Goal: Task Accomplishment & Management: Manage account settings

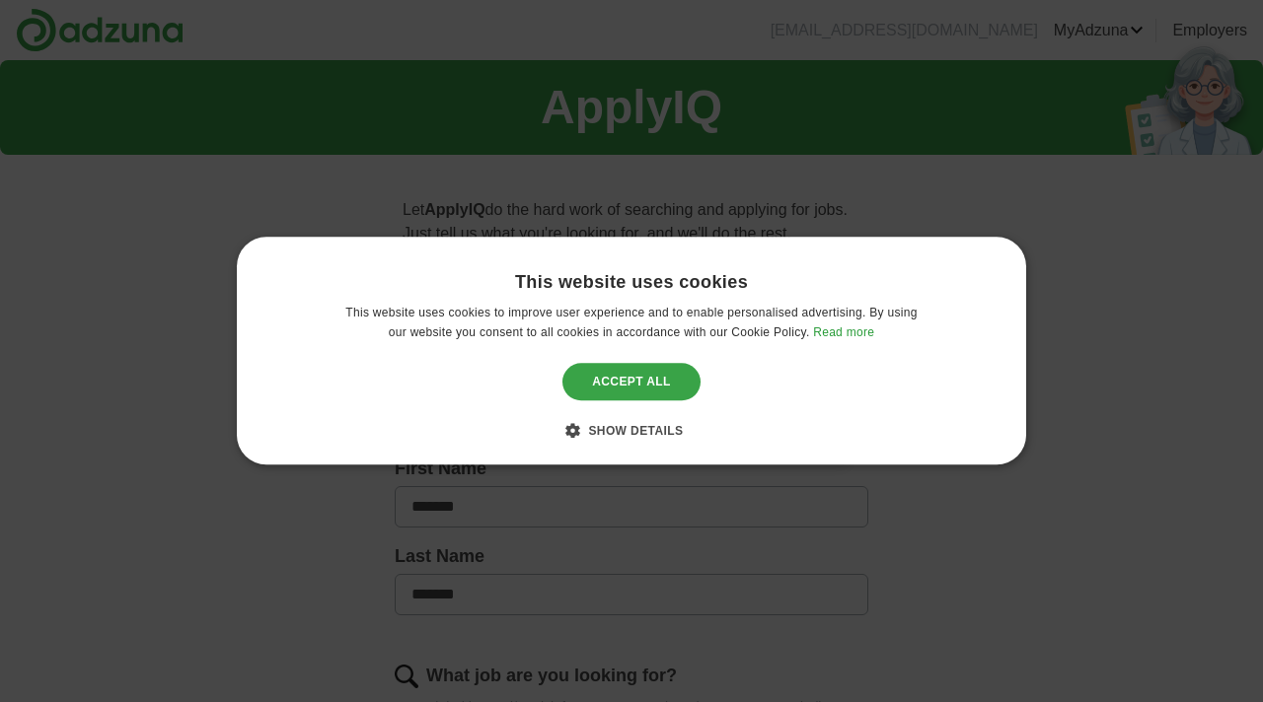
click at [629, 388] on div "Accept all" at bounding box center [631, 381] width 138 height 37
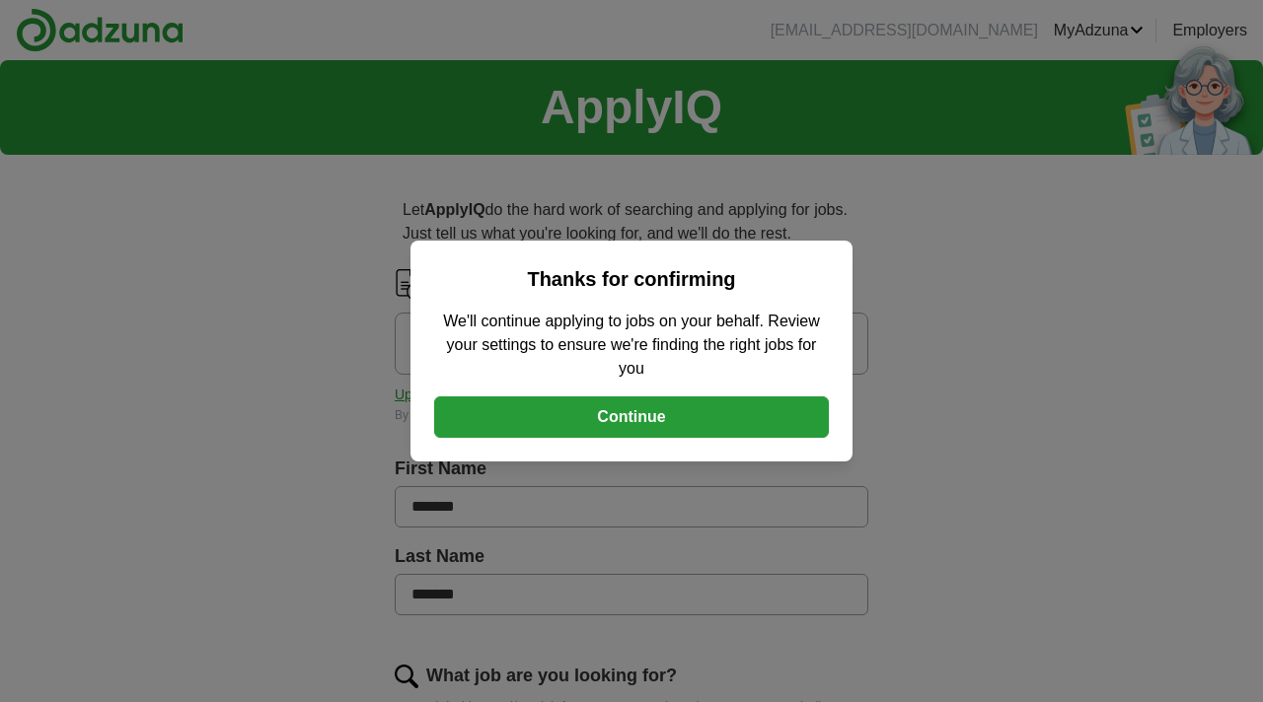
click at [631, 422] on button "Continue" at bounding box center [631, 417] width 395 height 41
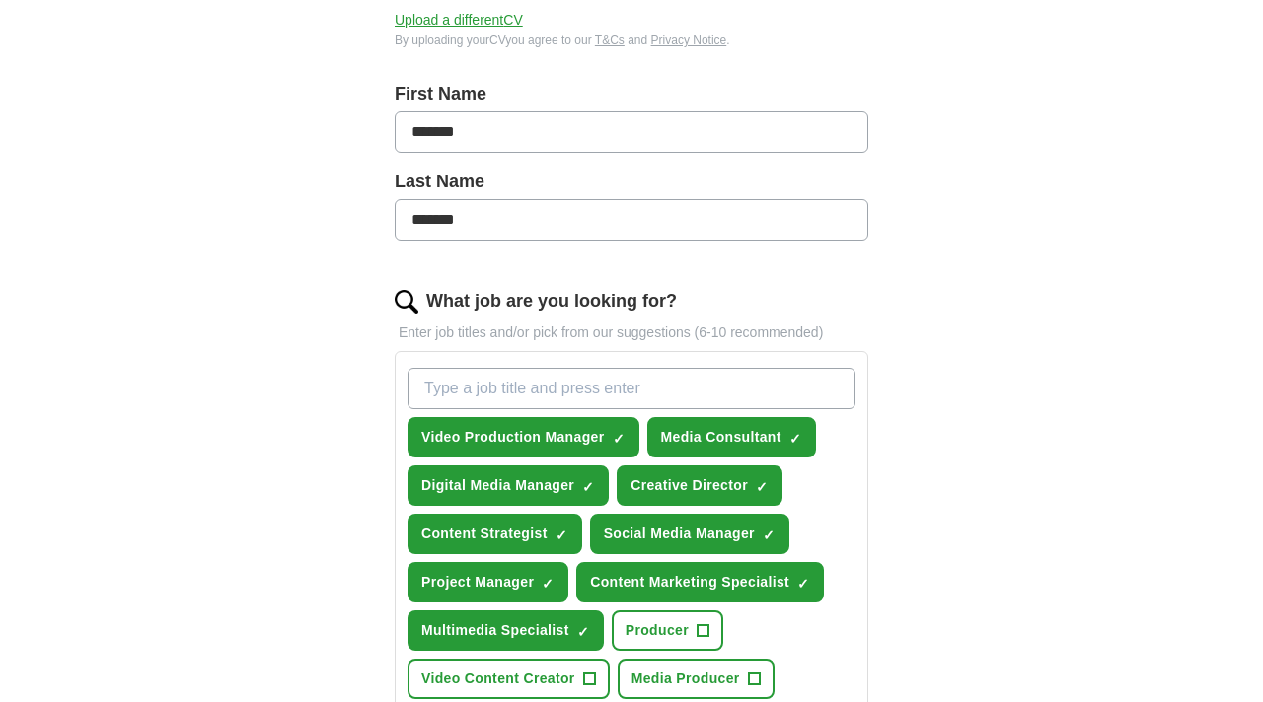
scroll to position [380, 0]
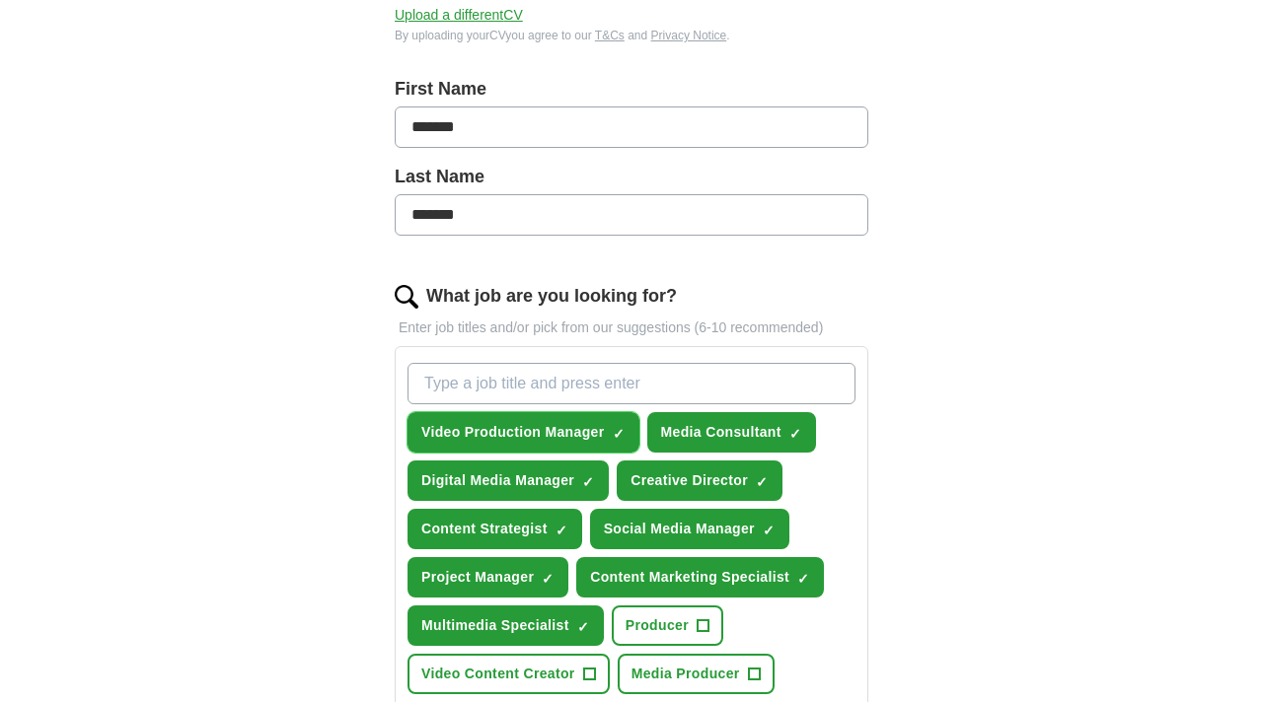
click at [530, 438] on span "Video Production Manager" at bounding box center [513, 432] width 184 height 21
click at [609, 429] on button "Video Production Manager +" at bounding box center [523, 432] width 232 height 40
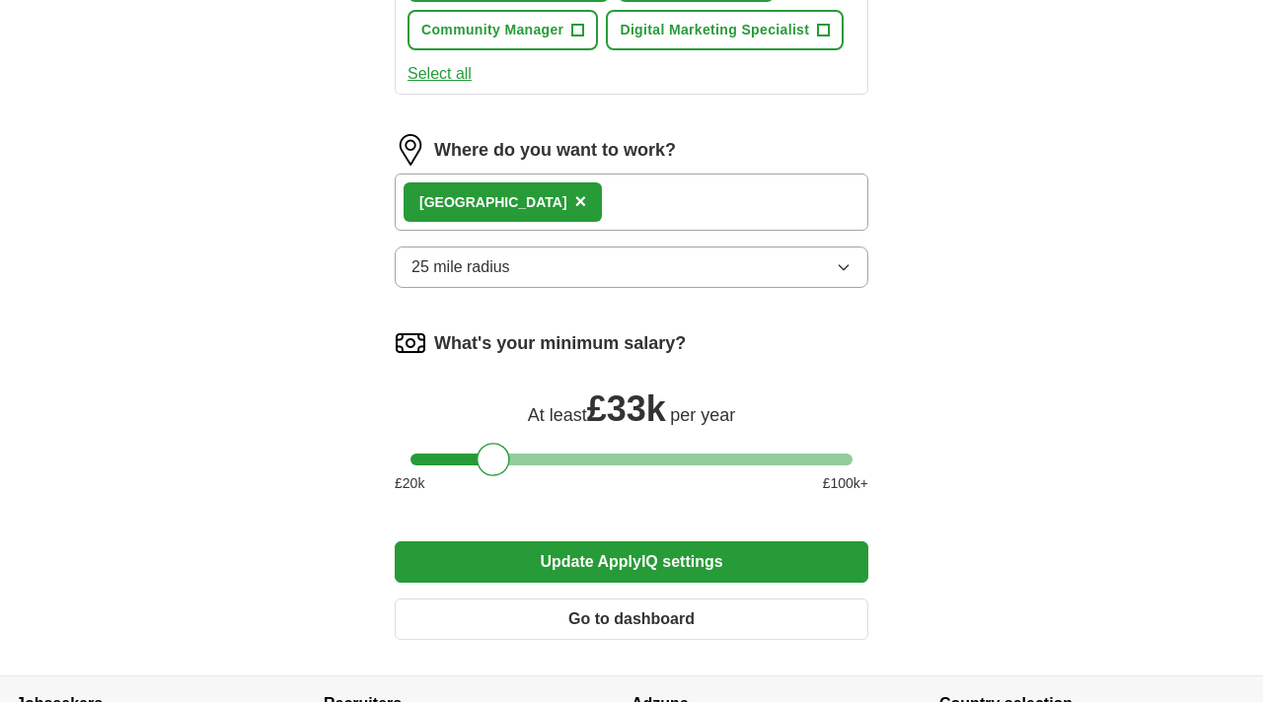
scroll to position [1266, 0]
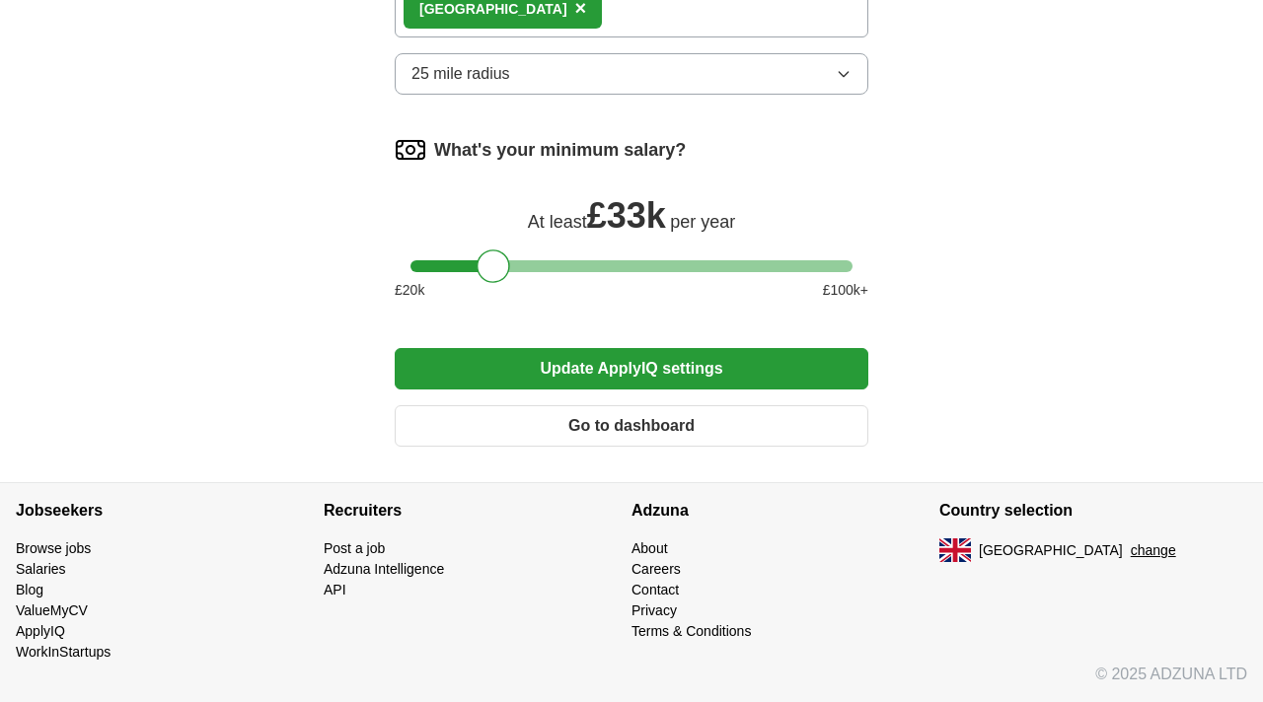
click at [555, 363] on button "Update ApplyIQ settings" at bounding box center [632, 368] width 474 height 41
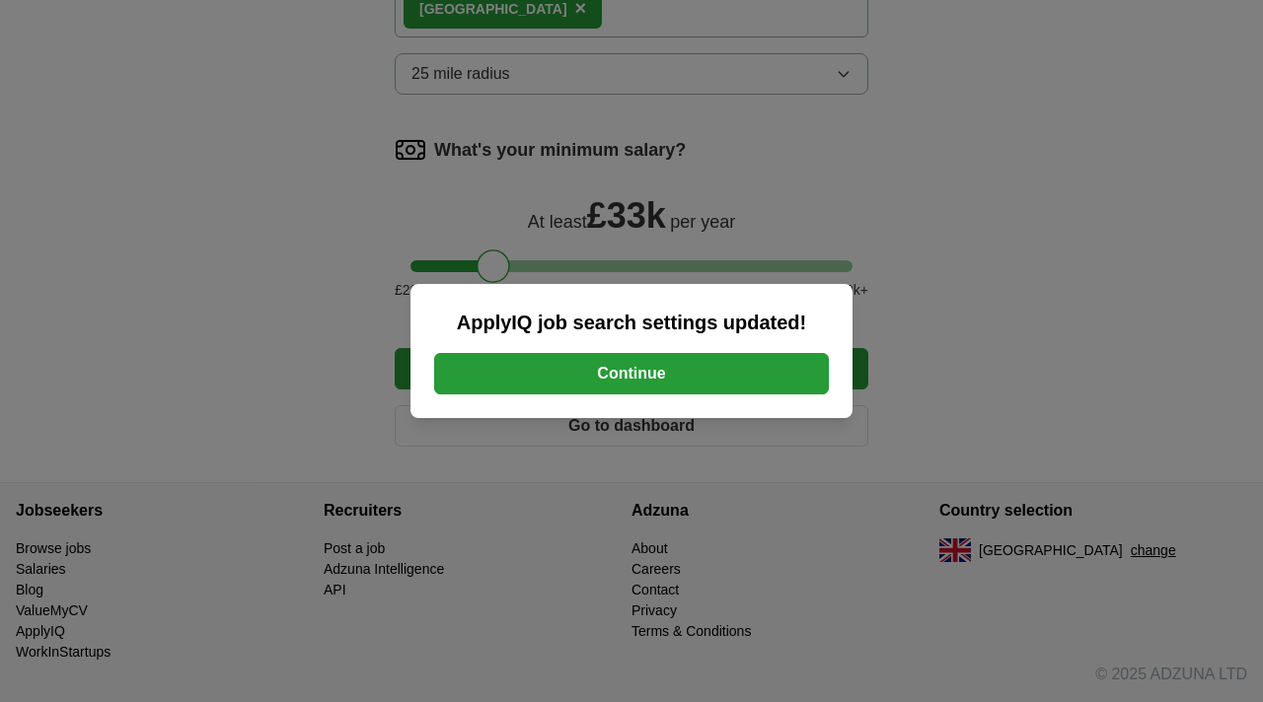
click at [586, 376] on button "Continue" at bounding box center [631, 373] width 395 height 41
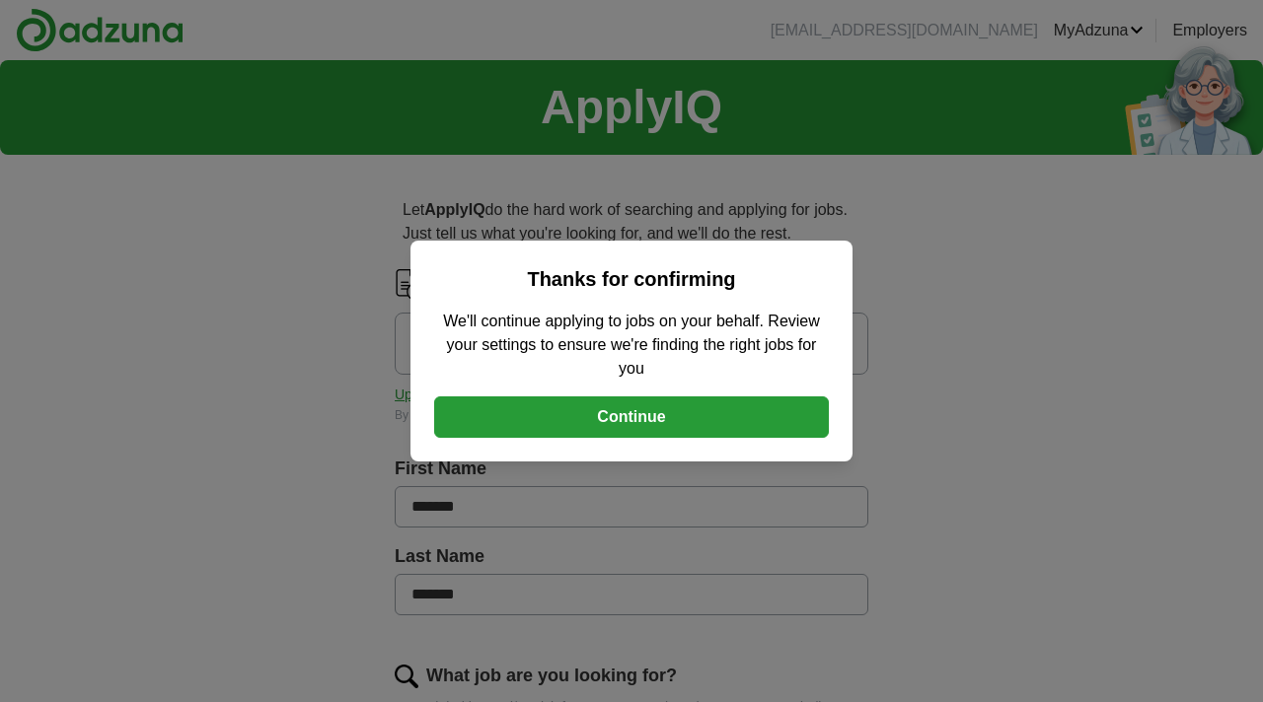
click at [621, 418] on button "Continue" at bounding box center [631, 417] width 395 height 41
